Goal: Task Accomplishment & Management: Complete application form

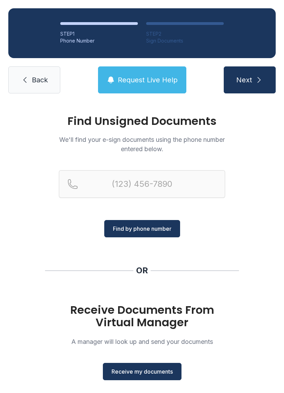
click at [18, 84] on link "Back" at bounding box center [34, 79] width 52 height 27
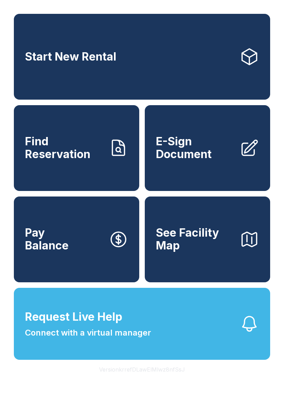
click at [248, 146] on icon at bounding box center [248, 147] width 19 height 19
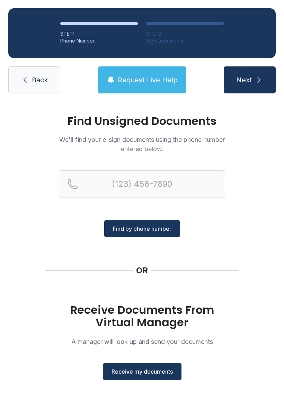
click at [143, 373] on span "Receive my documents" at bounding box center [141, 371] width 61 height 8
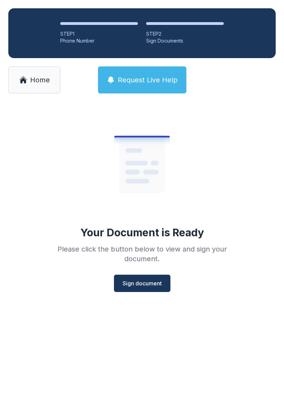
click at [138, 277] on button "Sign document" at bounding box center [142, 283] width 56 height 17
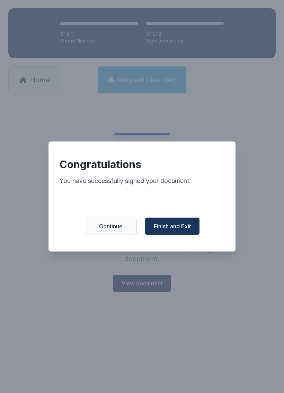
click at [187, 230] on span "Finish and Exit" at bounding box center [172, 226] width 37 height 8
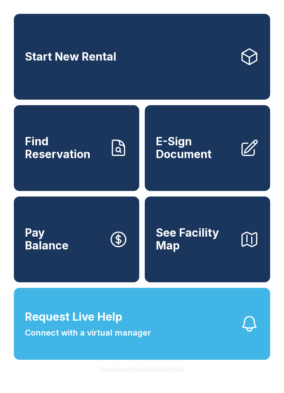
click at [249, 154] on icon at bounding box center [249, 147] width 15 height 15
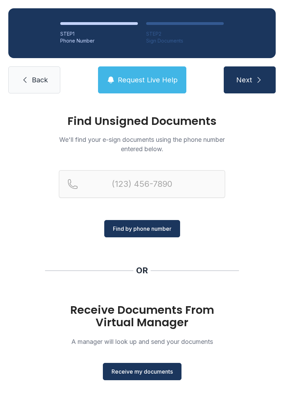
click at [256, 180] on div "Find Unsigned Documents We'll find your e-sign documents using the phone number…" at bounding box center [142, 255] width 284 height 306
click at [42, 76] on span "Back" at bounding box center [40, 80] width 16 height 10
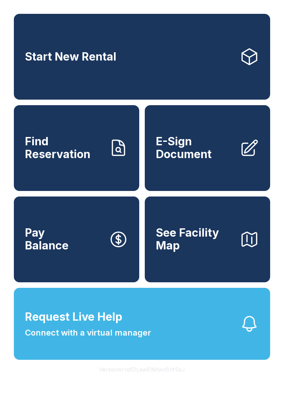
click at [240, 157] on icon at bounding box center [248, 147] width 19 height 19
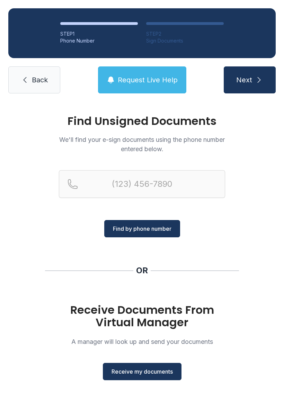
click at [149, 370] on span "Receive my documents" at bounding box center [141, 371] width 61 height 8
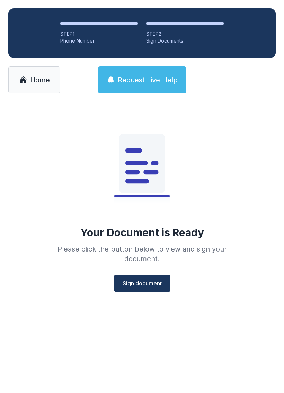
click at [145, 282] on span "Sign document" at bounding box center [141, 283] width 39 height 8
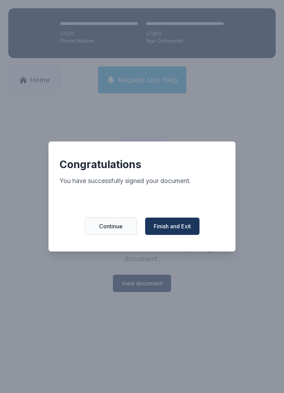
click at [181, 229] on span "Finish and Exit" at bounding box center [172, 226] width 37 height 8
